Goal: Navigation & Orientation: Find specific page/section

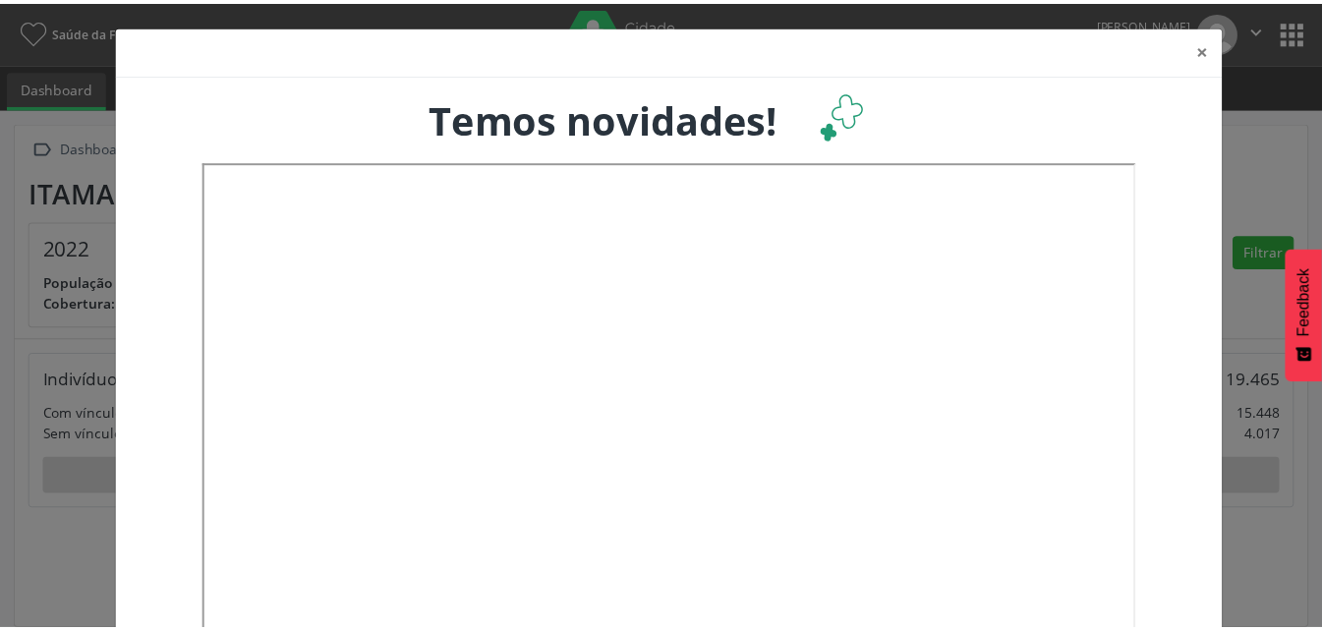
scroll to position [326, 436]
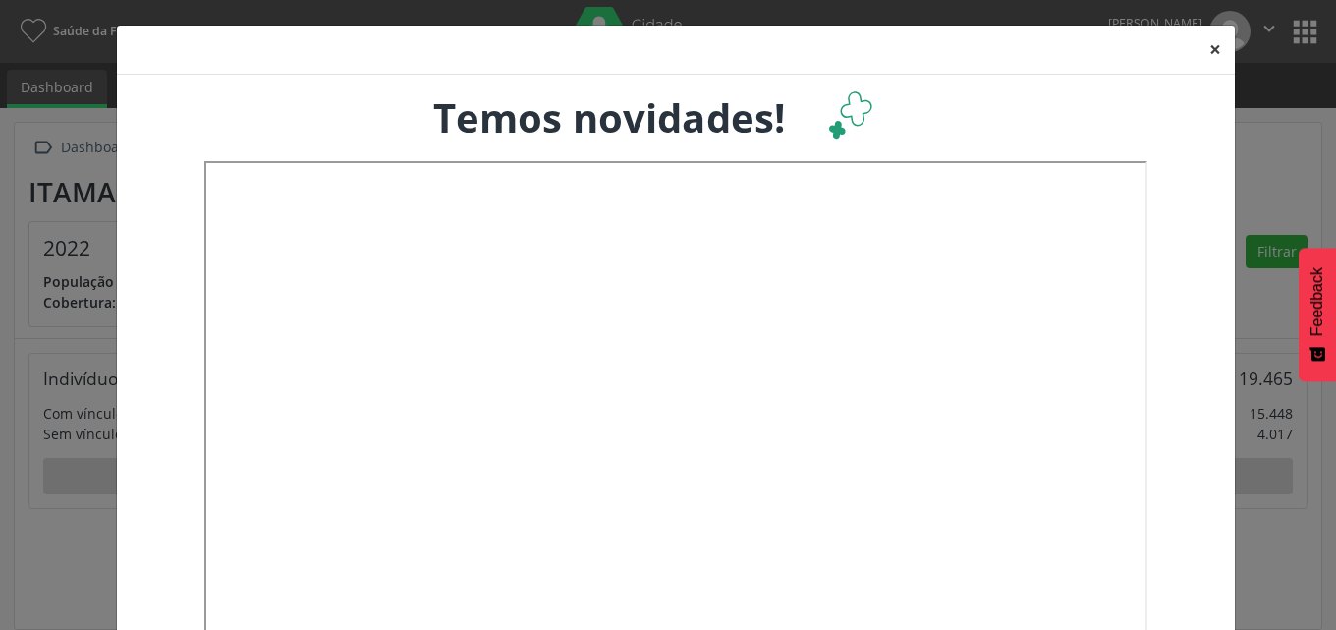
click at [1209, 40] on button "×" at bounding box center [1215, 50] width 39 height 48
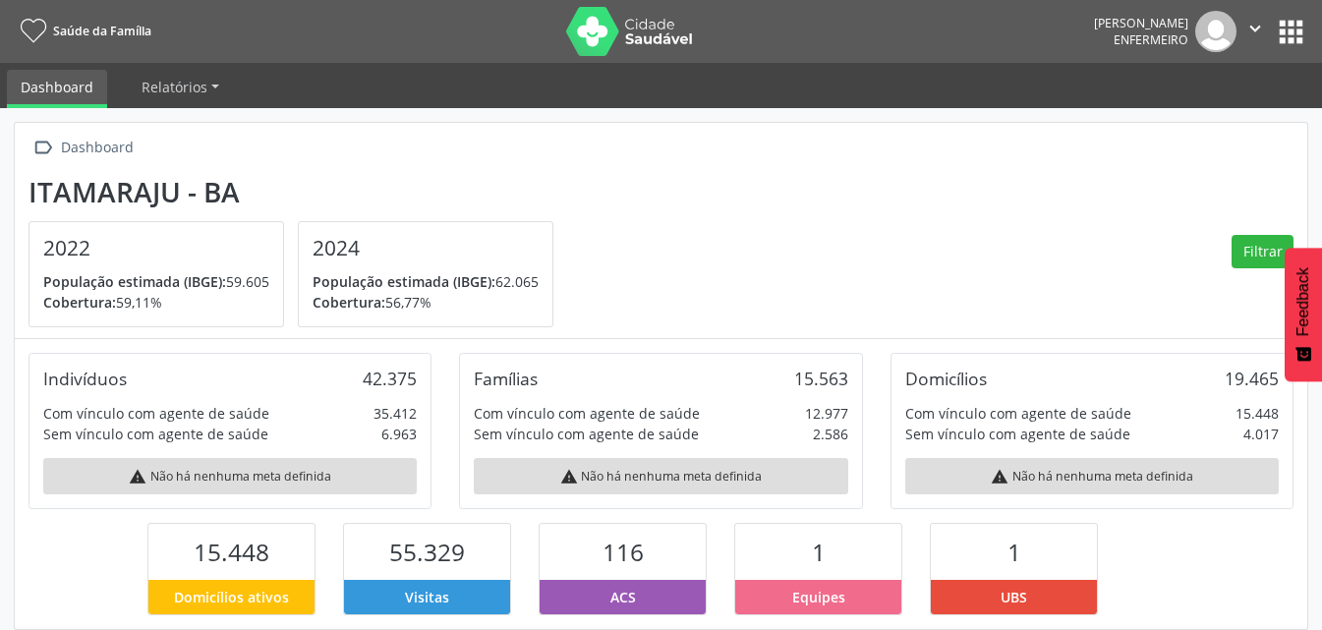
scroll to position [982257, 982153]
click at [66, 96] on link "Dashboard" at bounding box center [57, 89] width 100 height 38
click at [88, 139] on div "Dashboard" at bounding box center [97, 148] width 80 height 28
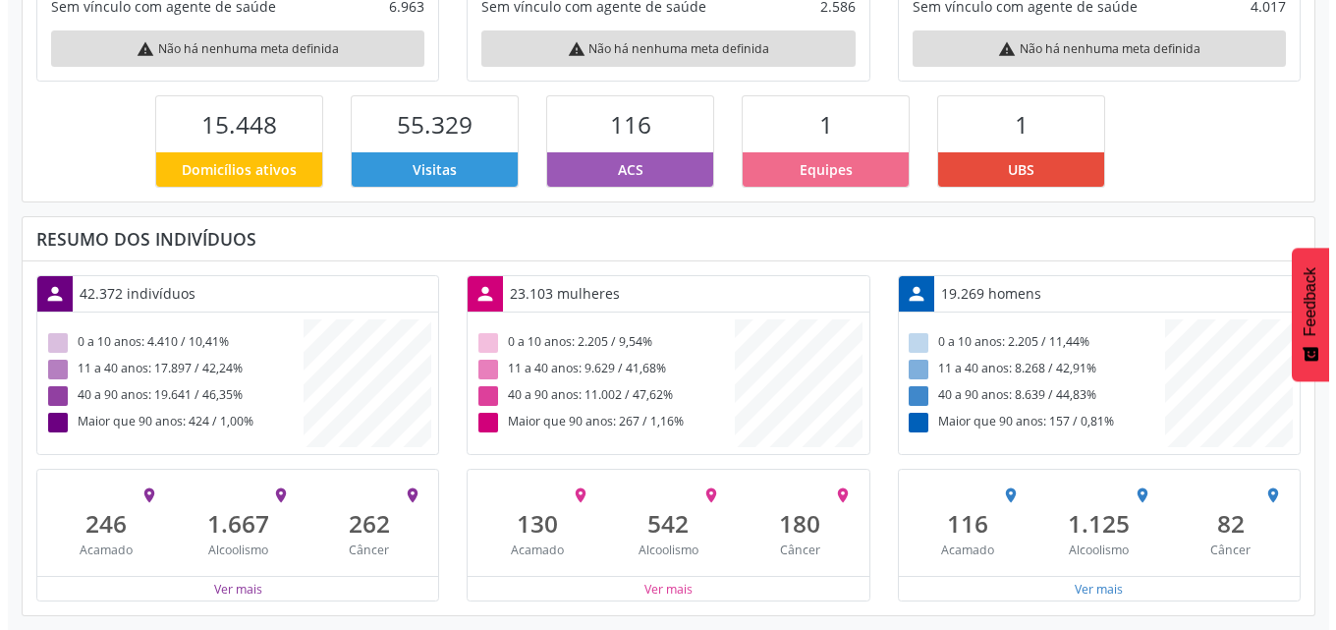
scroll to position [0, 0]
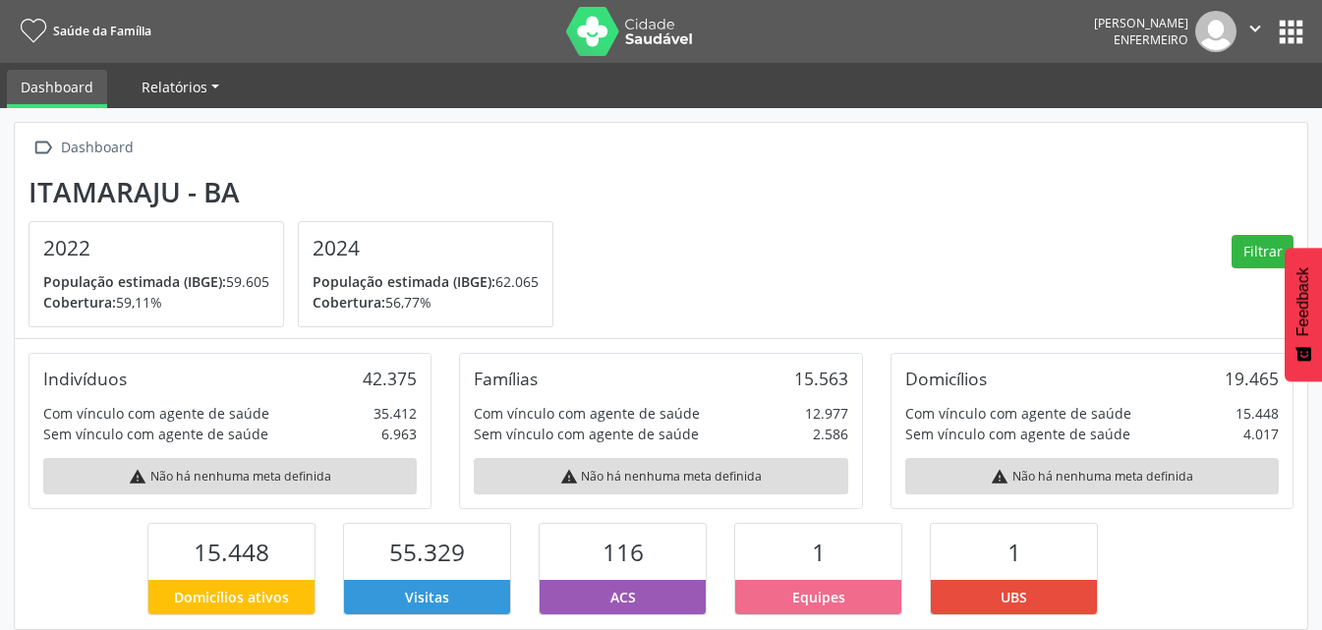
click at [185, 101] on link "Relatórios" at bounding box center [180, 87] width 105 height 34
click at [193, 135] on link "Desfechos da visita" at bounding box center [213, 133] width 168 height 34
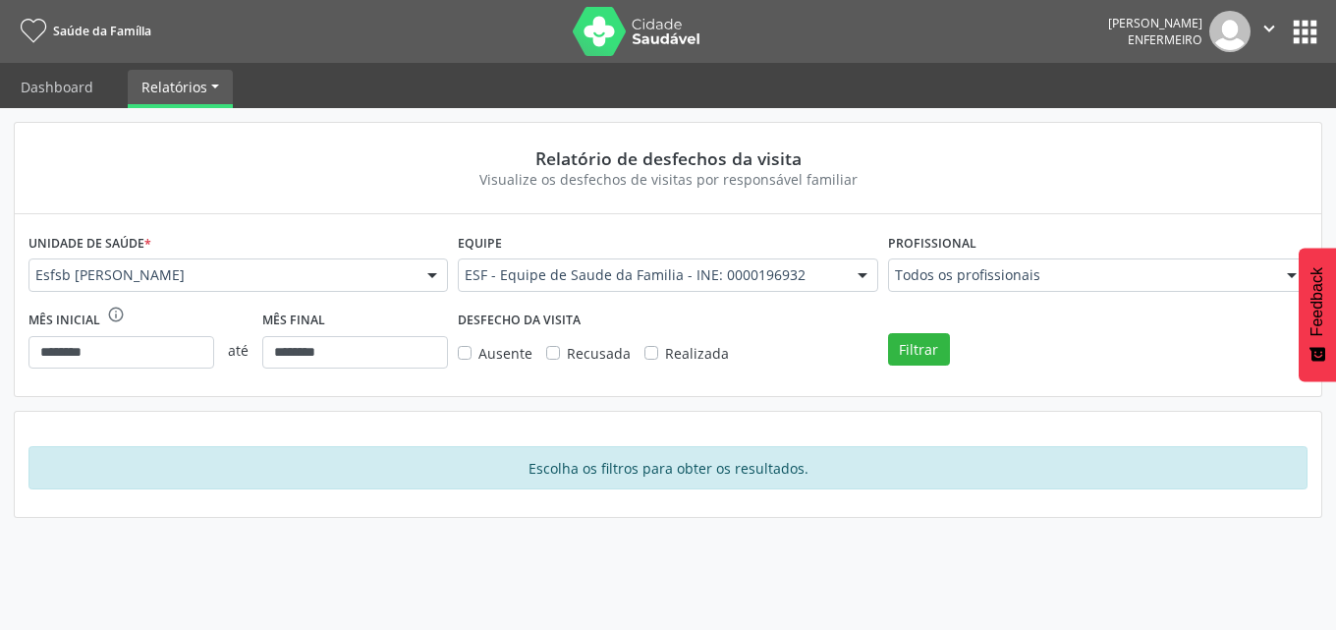
click at [213, 91] on link "Relatórios" at bounding box center [180, 87] width 105 height 34
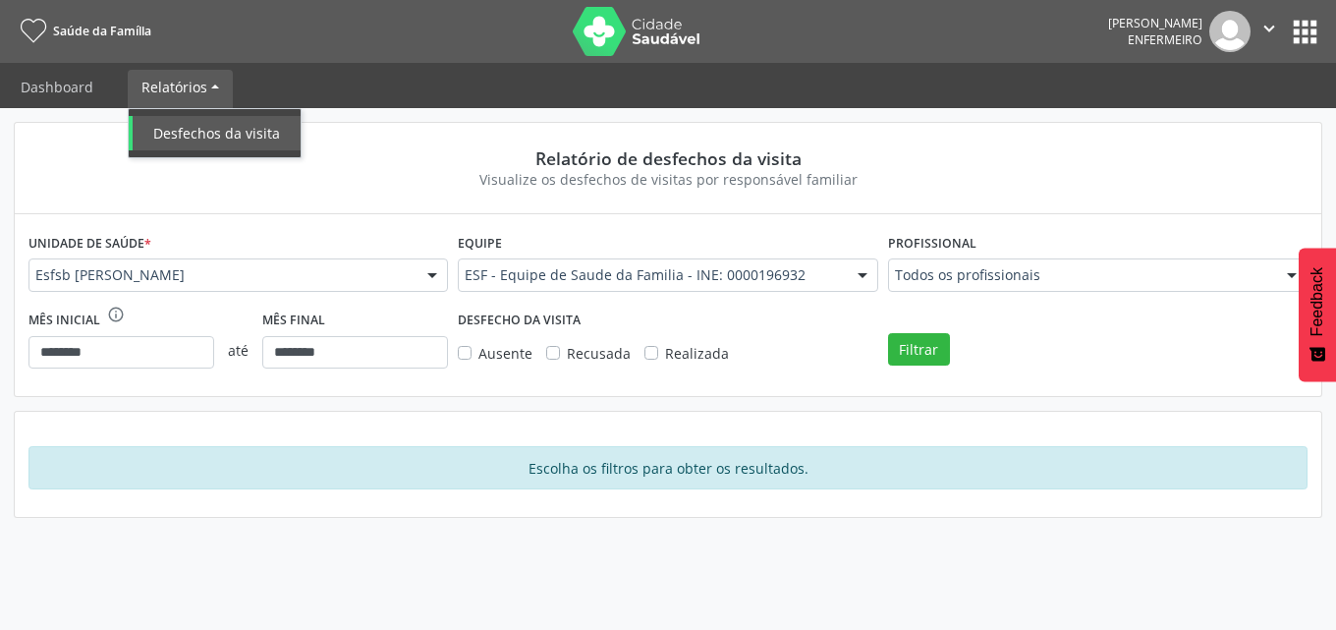
click at [184, 132] on link "Desfechos da visita" at bounding box center [215, 133] width 172 height 34
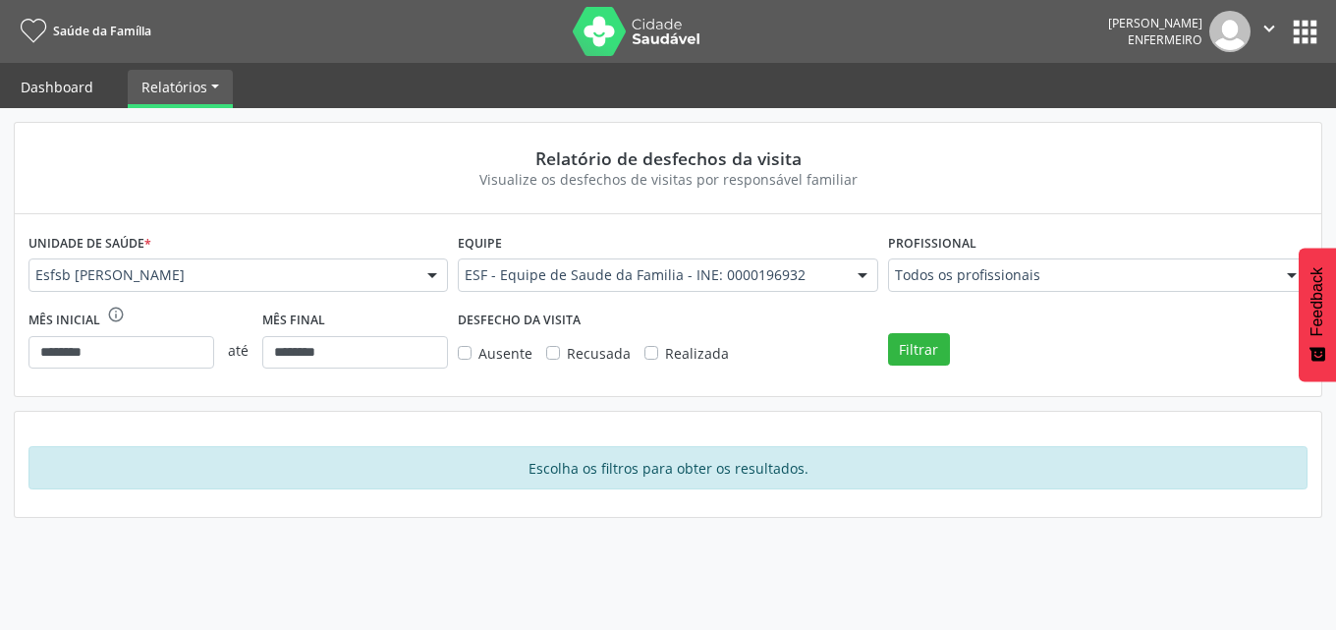
click at [23, 75] on link "Dashboard" at bounding box center [57, 87] width 100 height 34
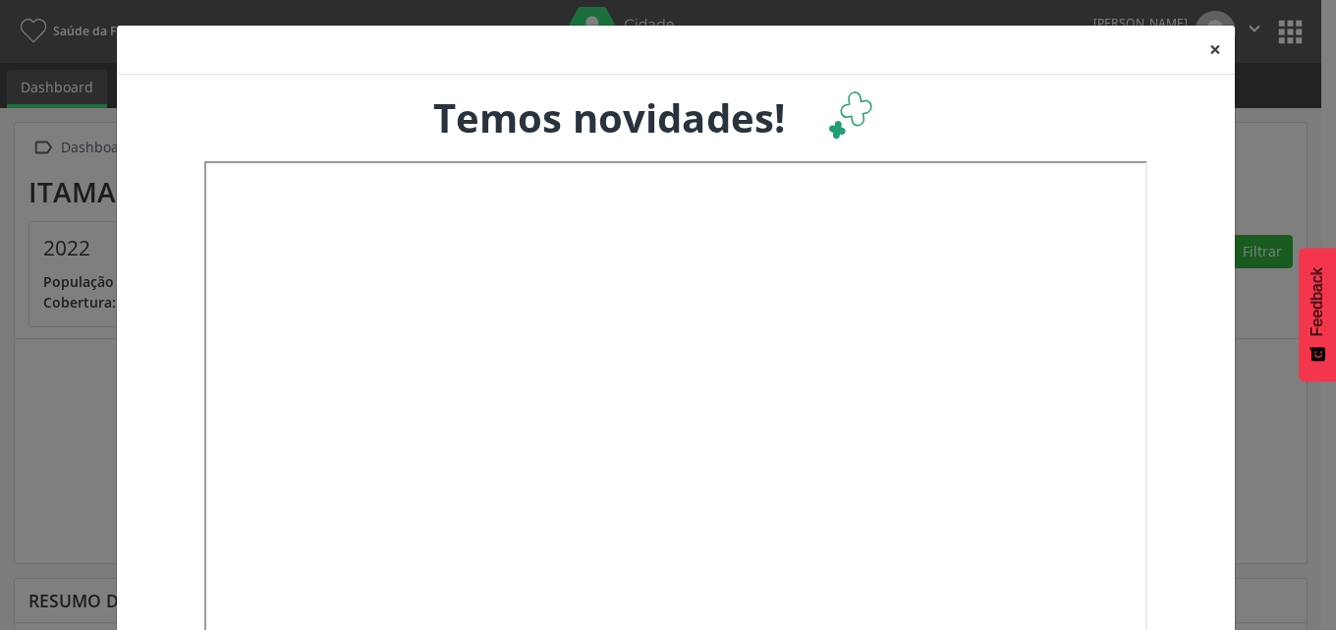
click at [1210, 45] on button "×" at bounding box center [1215, 50] width 39 height 48
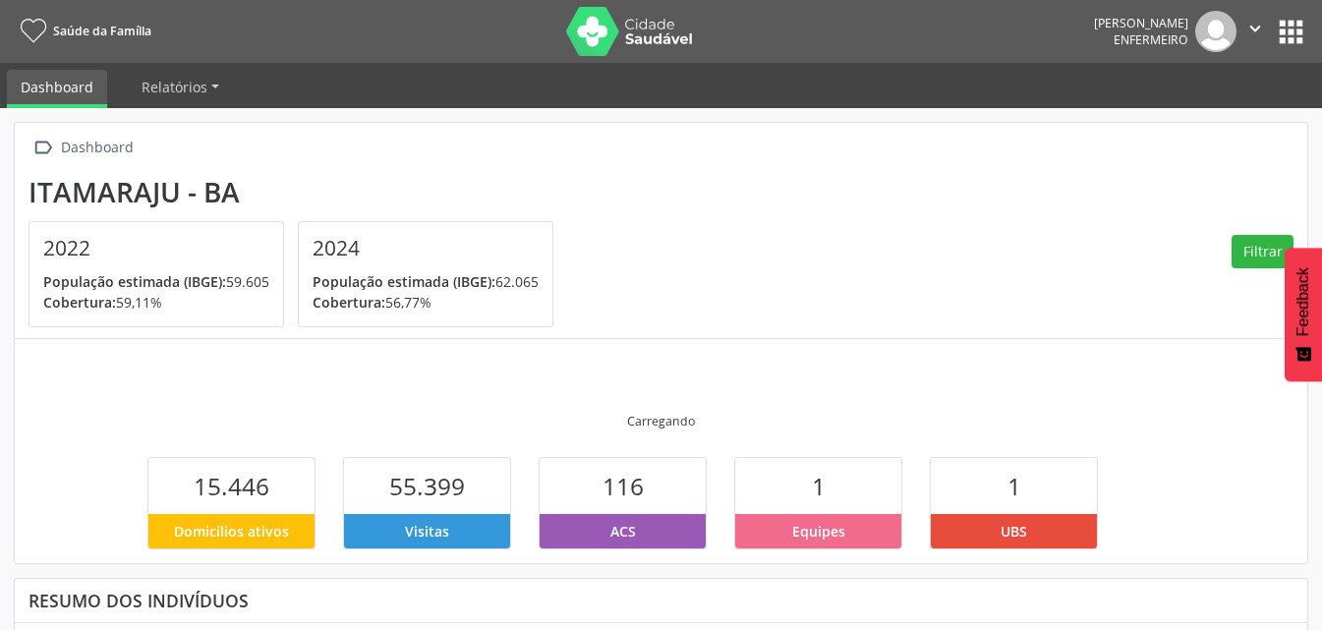
click at [73, 38] on span "Saúde da Família" at bounding box center [102, 31] width 98 height 17
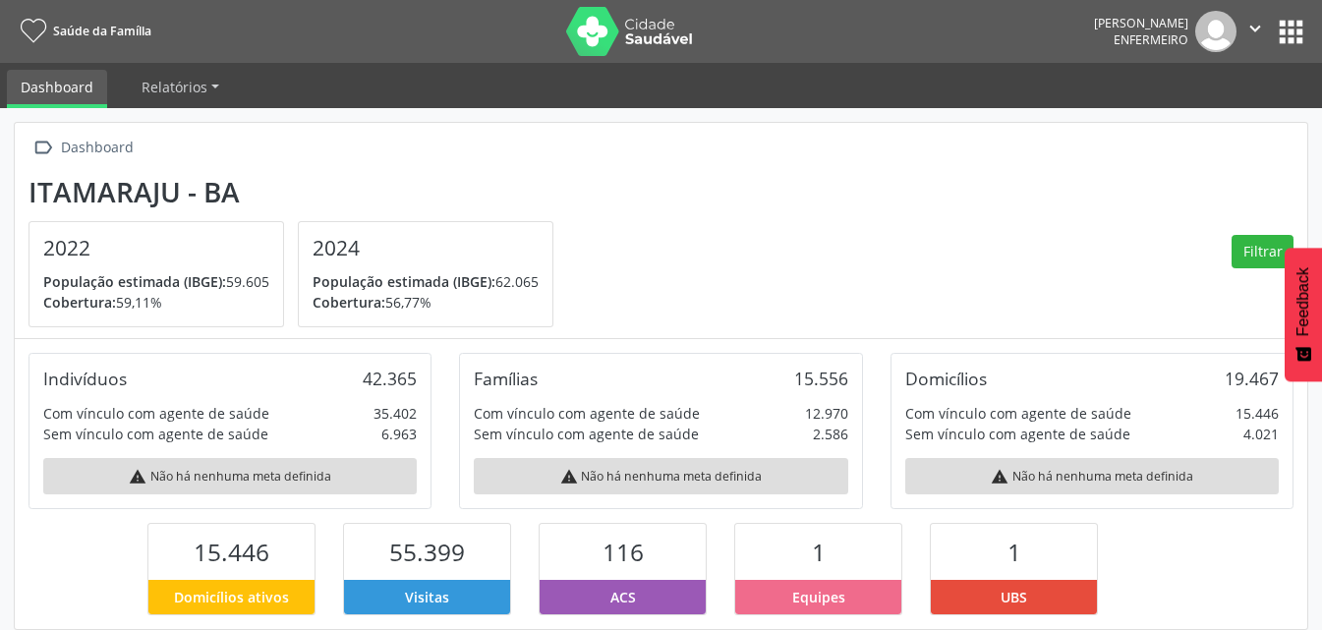
click at [22, 17] on link "Saúde da Família" at bounding box center [83, 31] width 138 height 32
click at [28, 17] on link "Saúde da Família" at bounding box center [83, 31] width 138 height 32
click at [1313, 323] on button "Feedback" at bounding box center [1302, 315] width 37 height 134
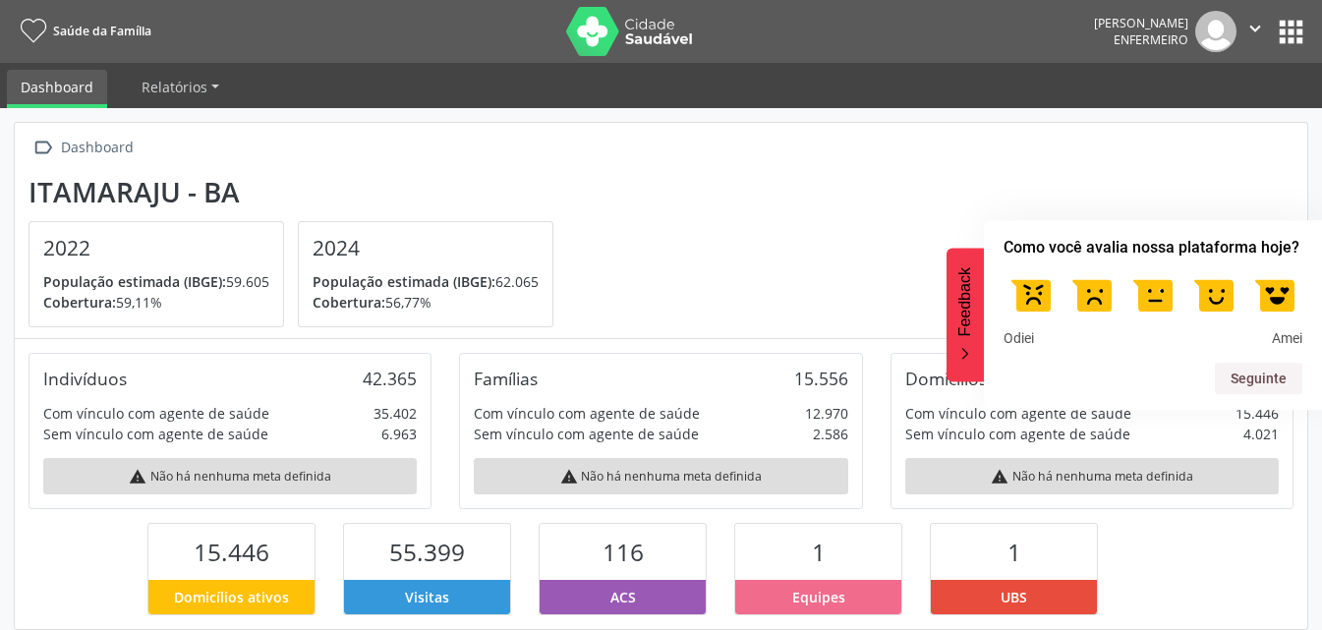
click at [1277, 19] on button "apps" at bounding box center [1290, 32] width 34 height 34
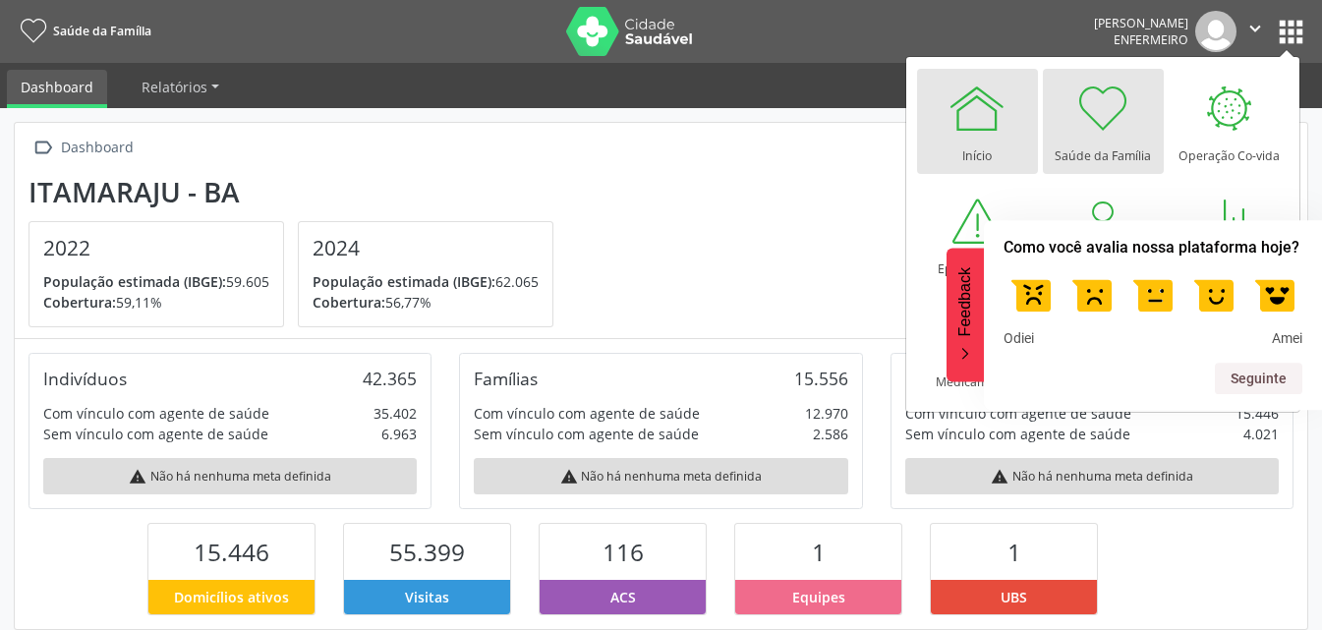
click at [1011, 130] on link "Início" at bounding box center [977, 121] width 121 height 105
